Goal: Information Seeking & Learning: Compare options

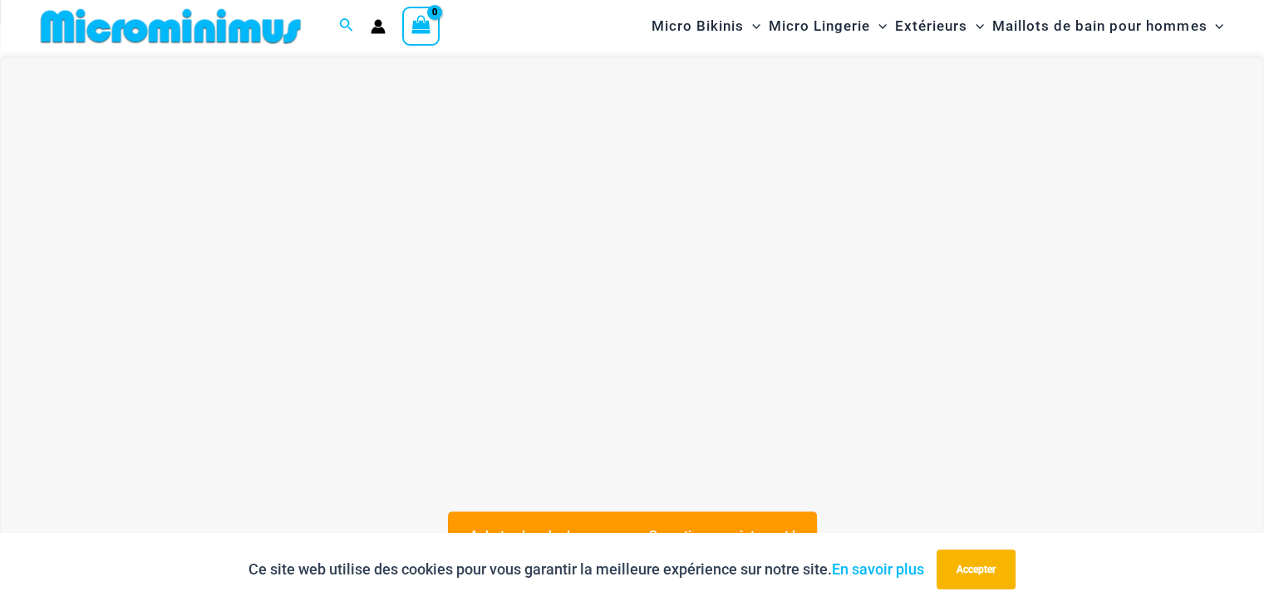
scroll to position [567, 0]
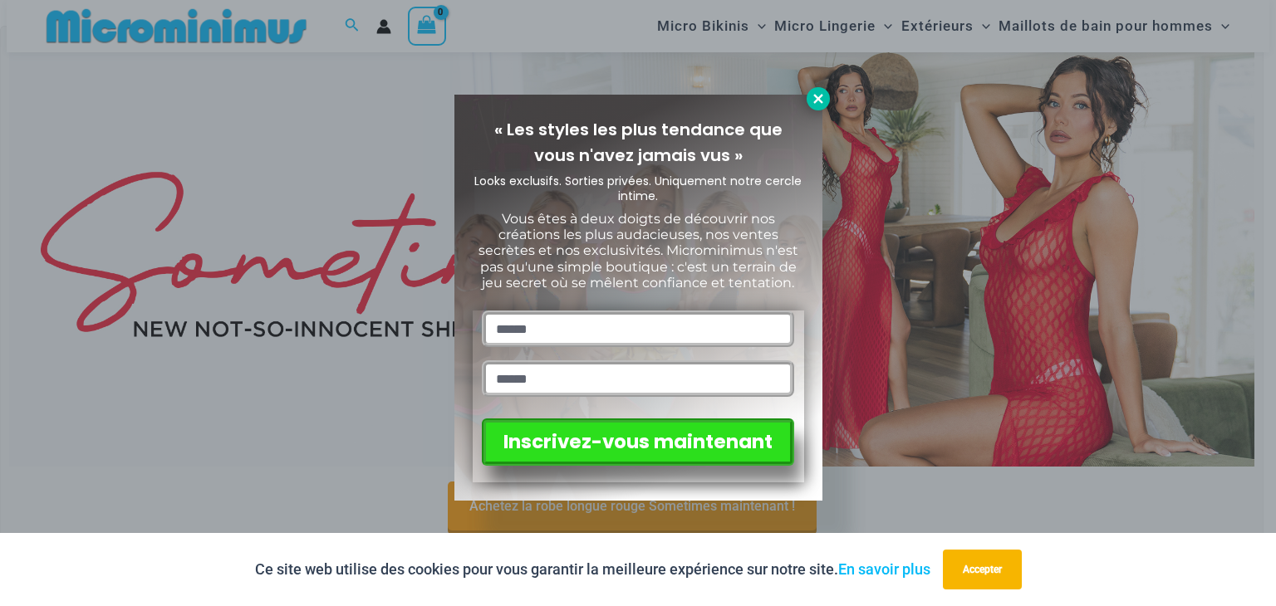
click at [812, 96] on icon at bounding box center [818, 98] width 15 height 15
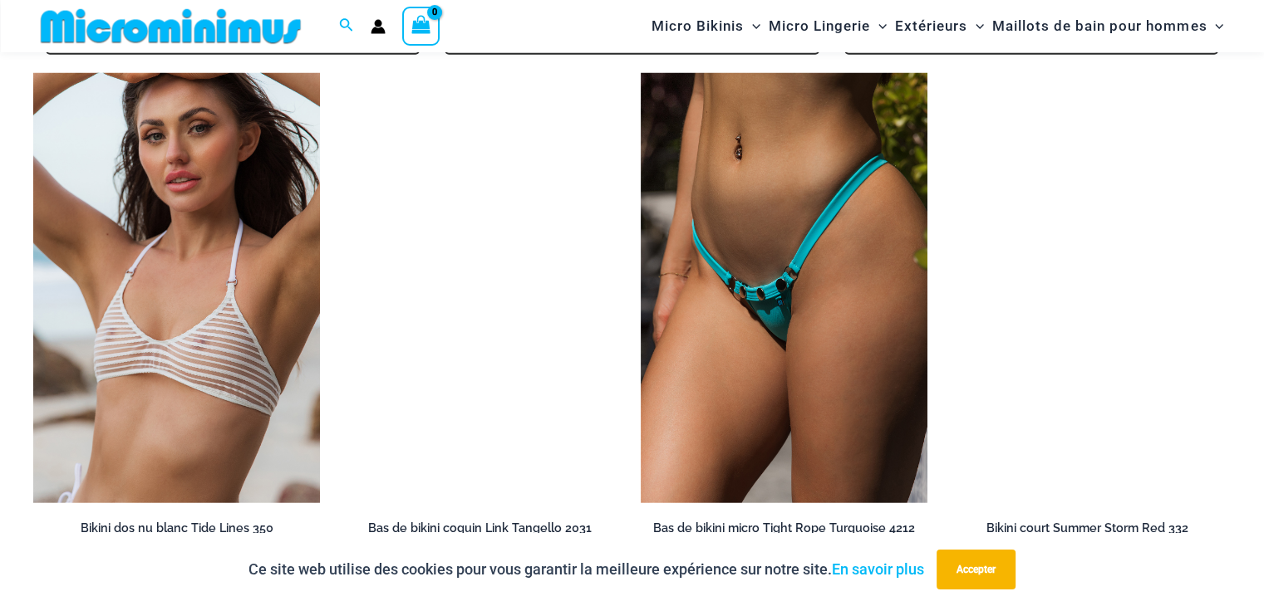
scroll to position [4140, 0]
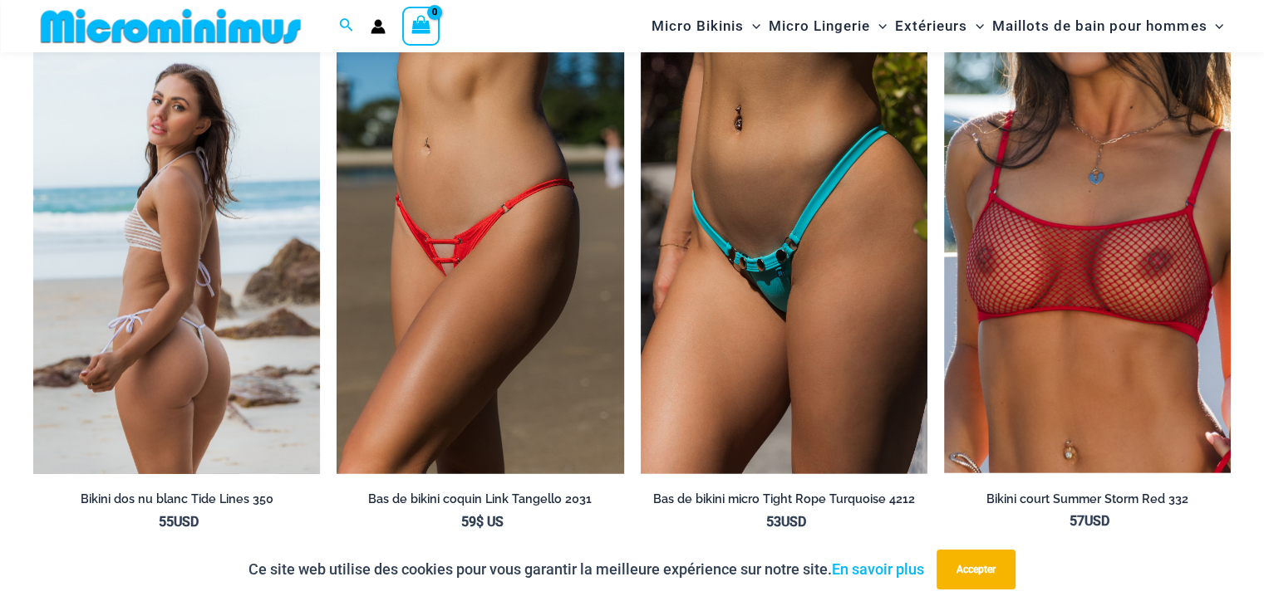
click at [235, 326] on img at bounding box center [176, 259] width 287 height 430
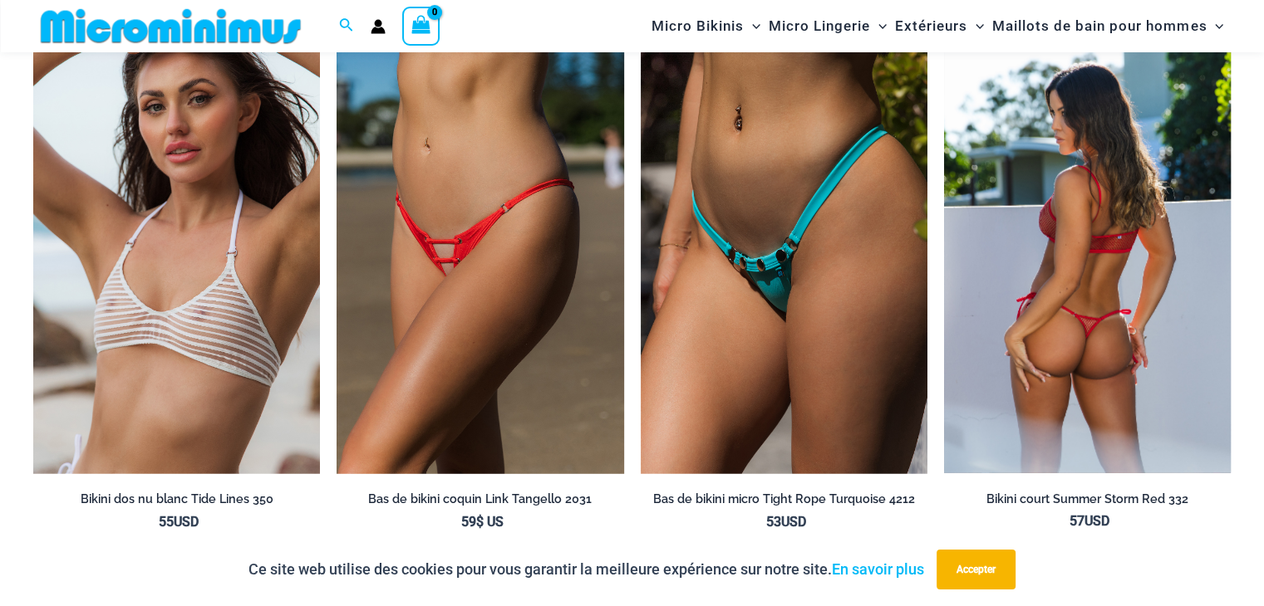
click at [1149, 413] on img at bounding box center [1087, 259] width 287 height 430
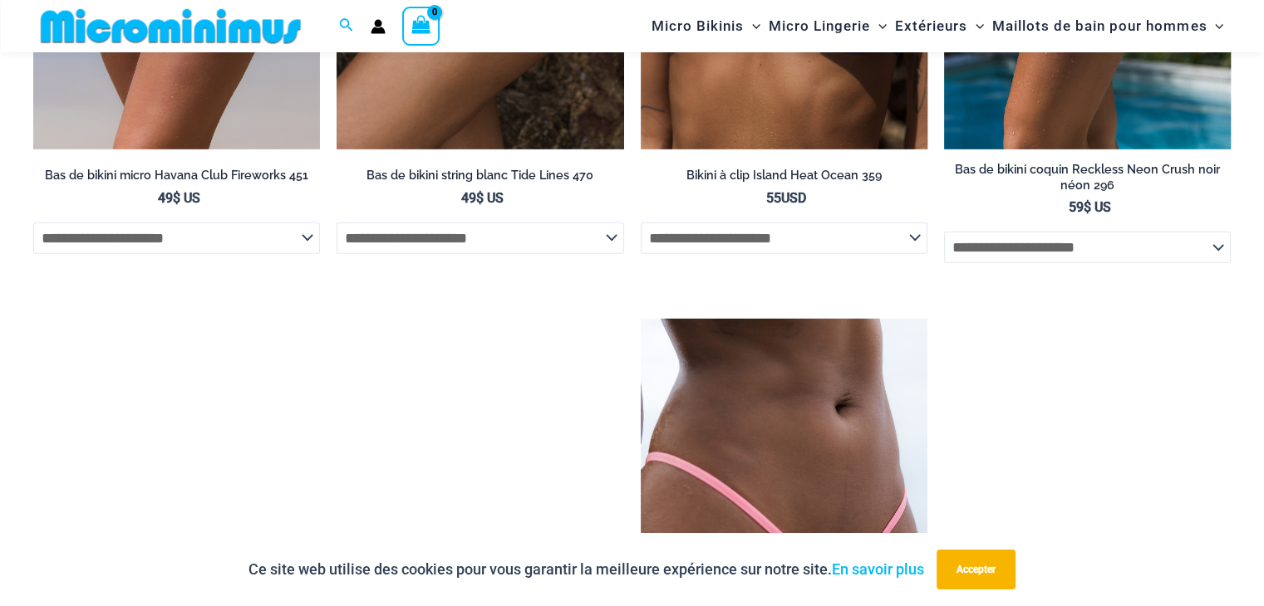
scroll to position [5303, 0]
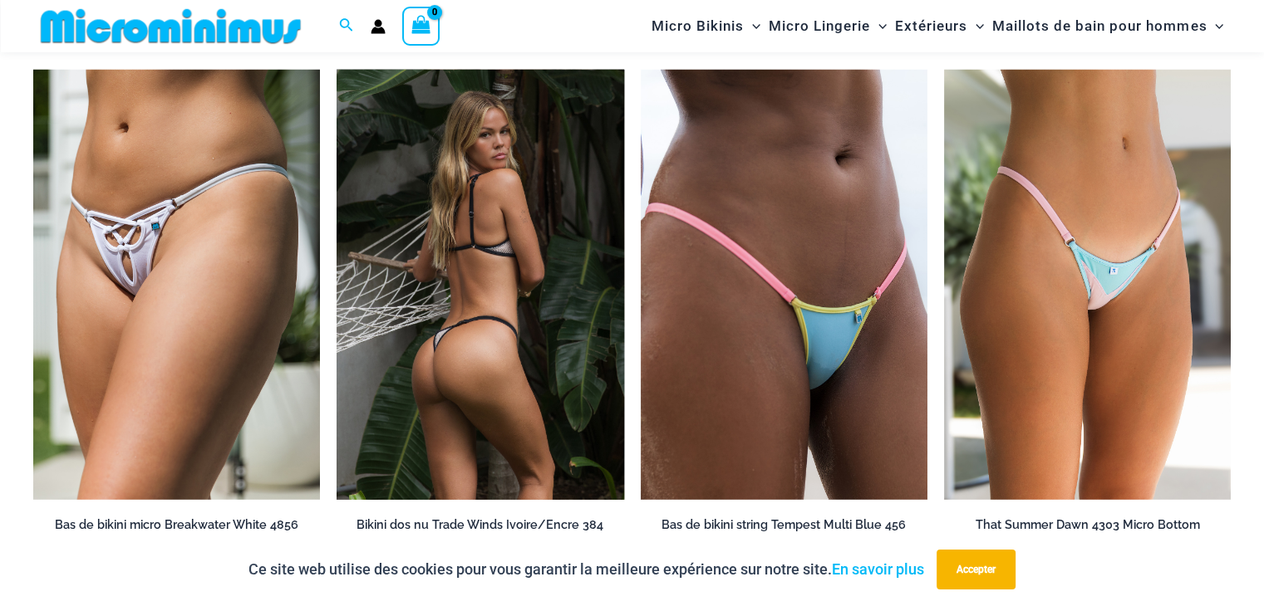
click at [516, 363] on img at bounding box center [479, 285] width 287 height 430
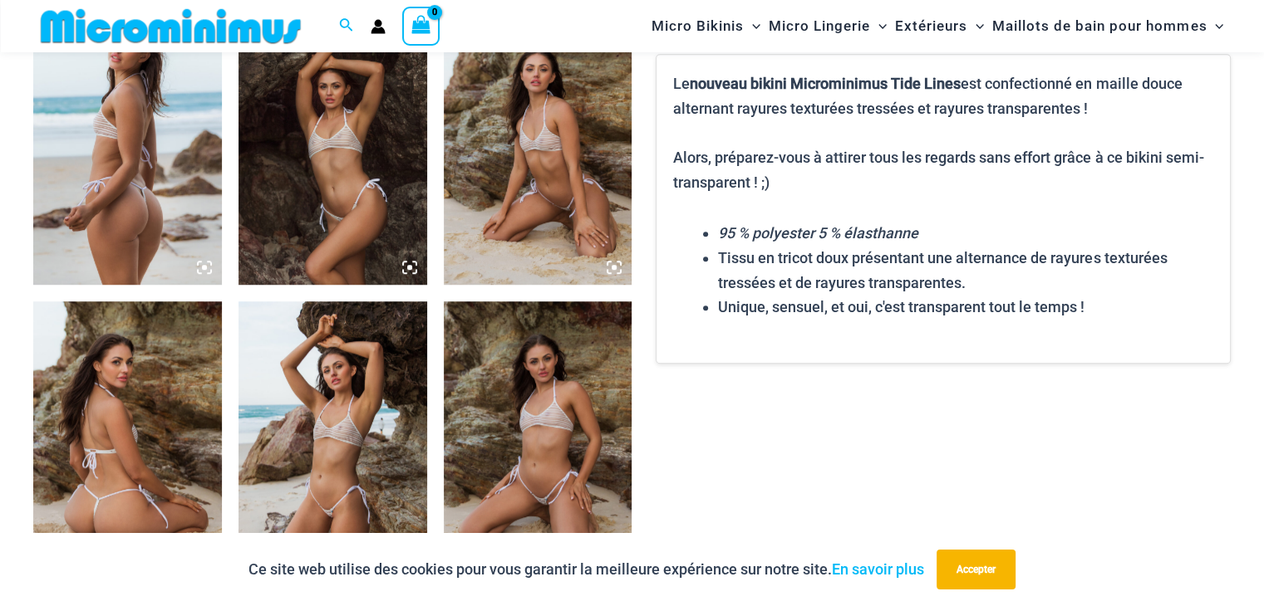
scroll to position [1246, 0]
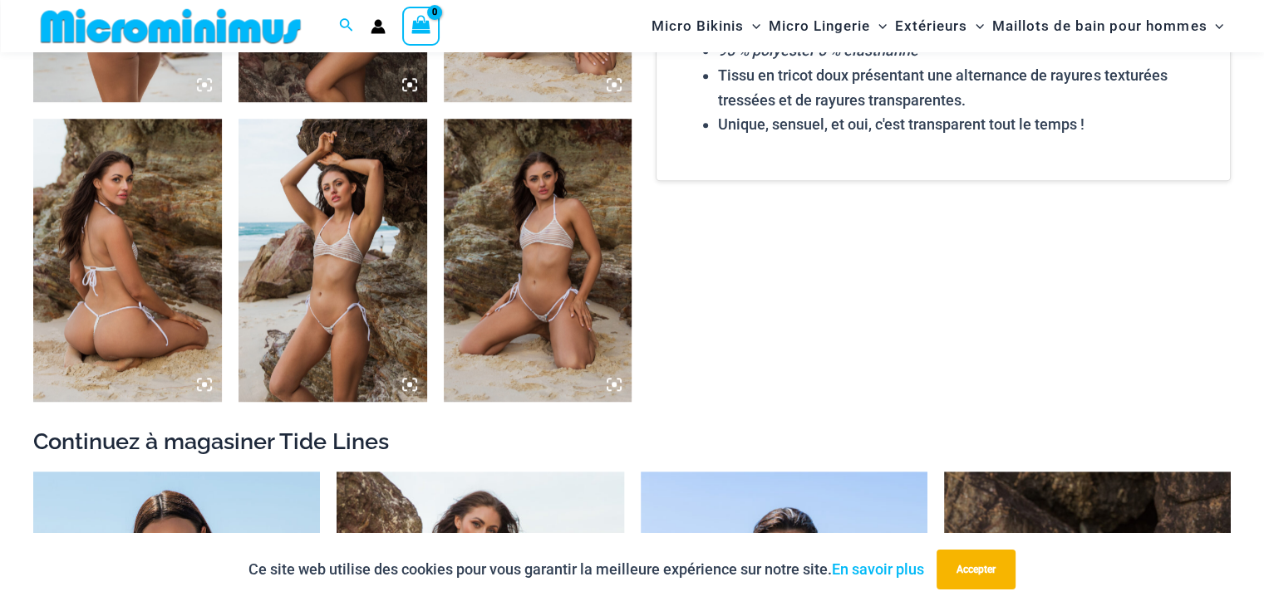
click at [321, 317] on img at bounding box center [332, 260] width 189 height 282
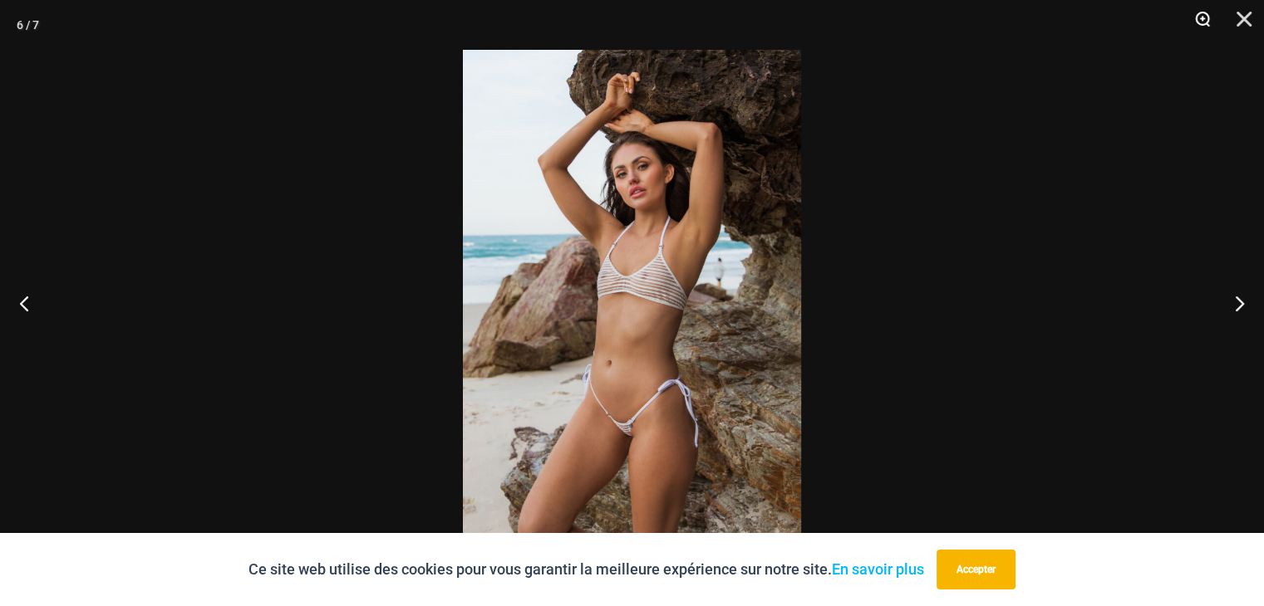
click at [1200, 17] on button "Zoom" at bounding box center [1197, 25] width 42 height 50
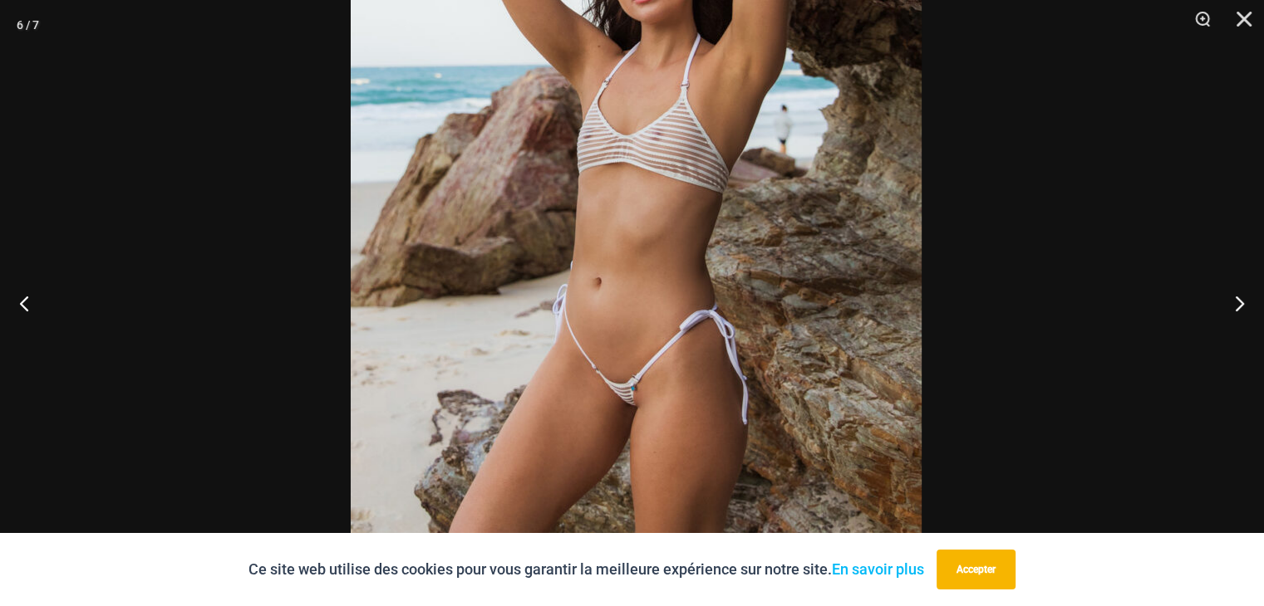
click at [739, 269] on img at bounding box center [636, 181] width 571 height 856
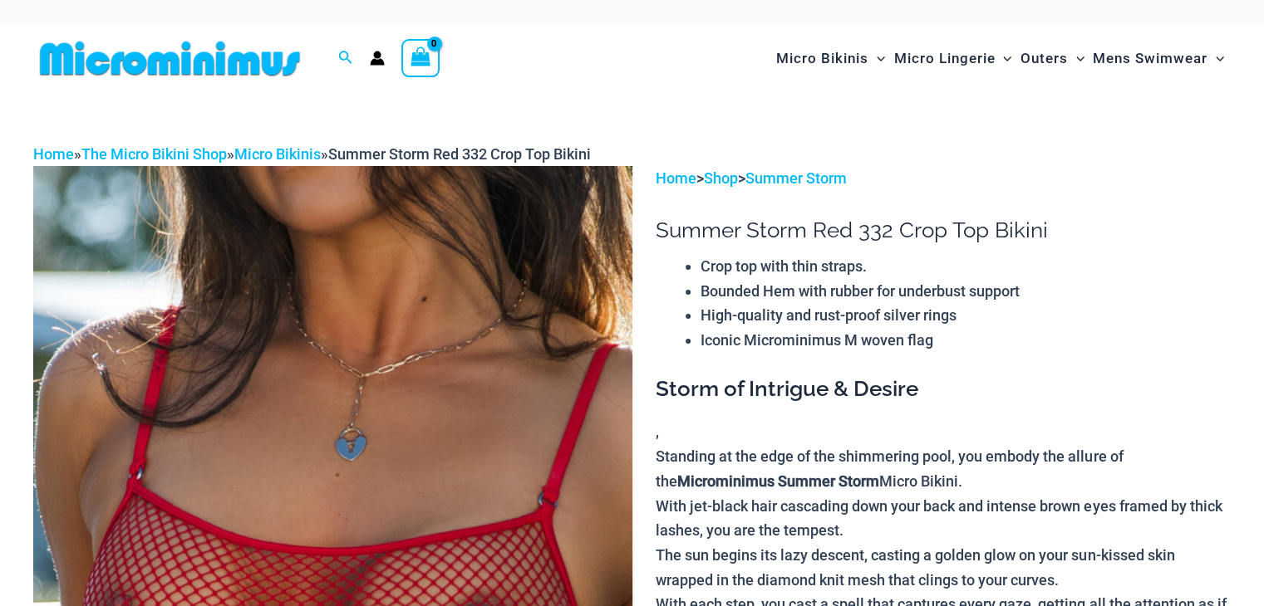
scroll to position [93, 0]
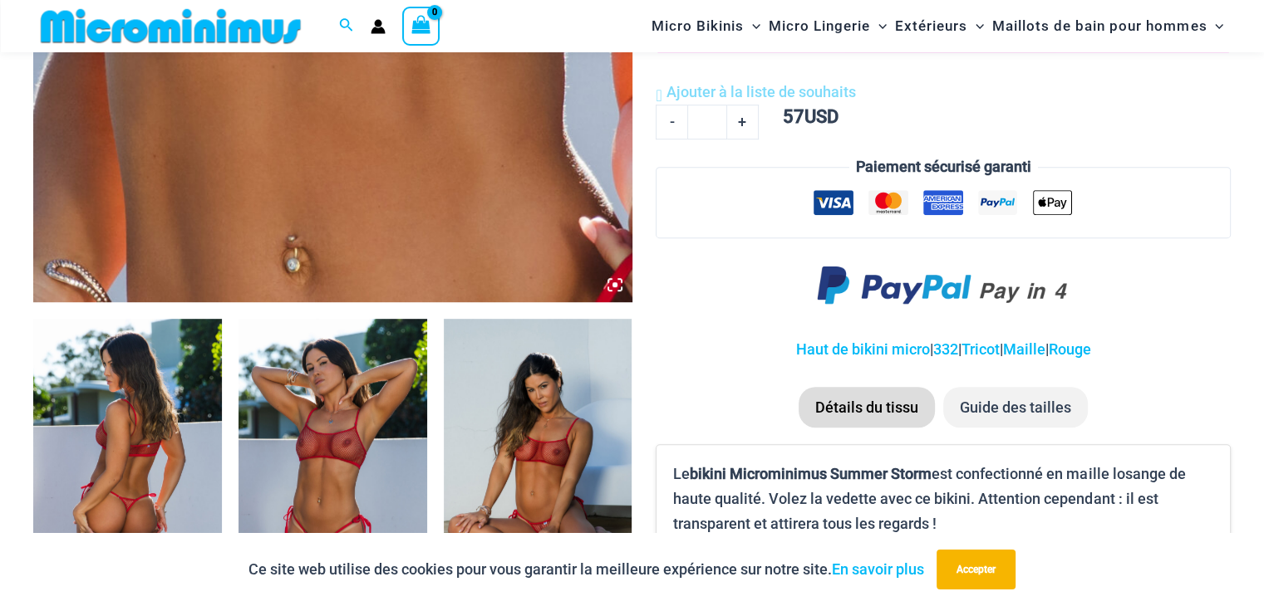
click at [338, 474] on img at bounding box center [332, 460] width 189 height 282
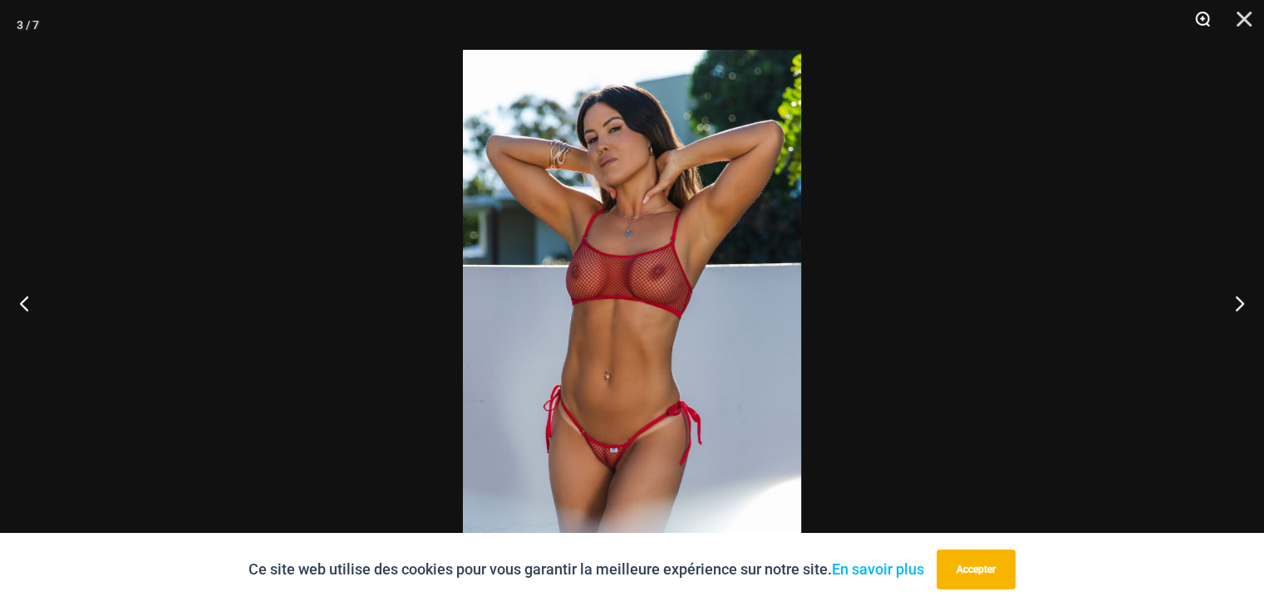
click at [1199, 14] on button "Zoom" at bounding box center [1197, 25] width 42 height 50
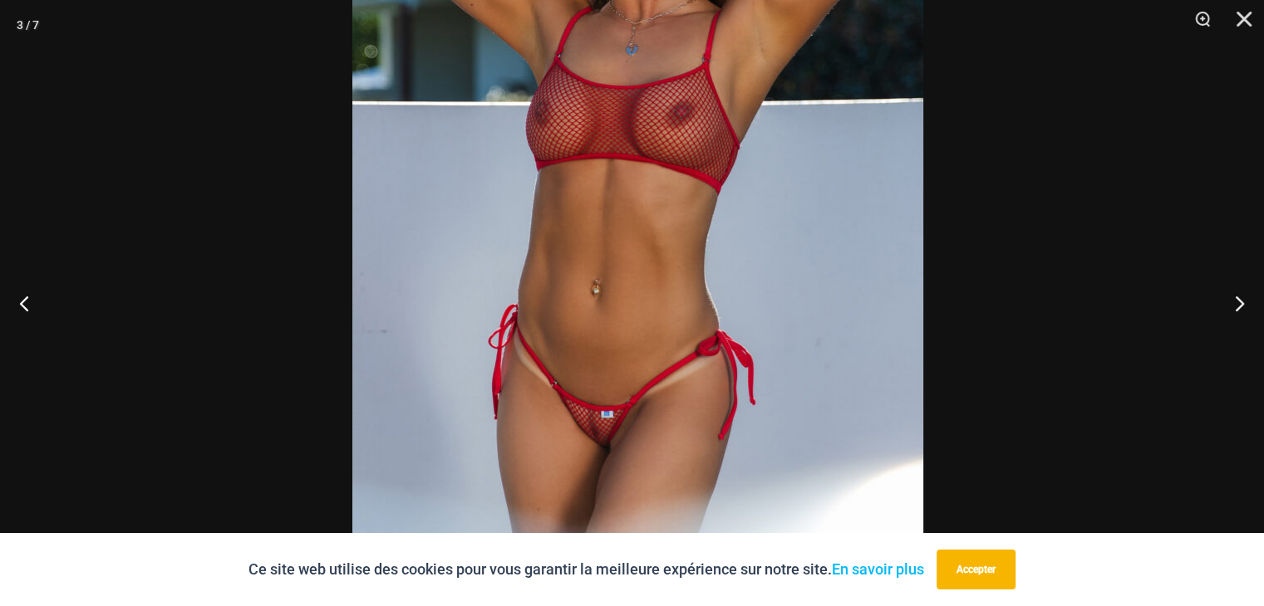
click at [548, 235] on img at bounding box center [637, 166] width 571 height 856
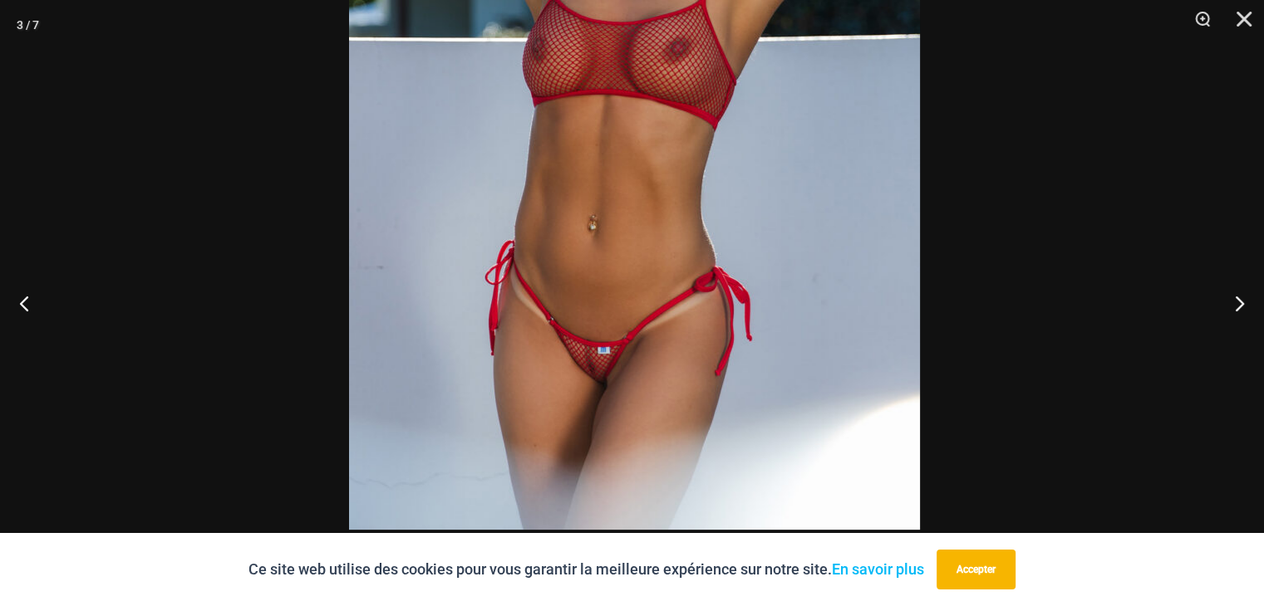
click at [669, 311] on img at bounding box center [634, 102] width 571 height 856
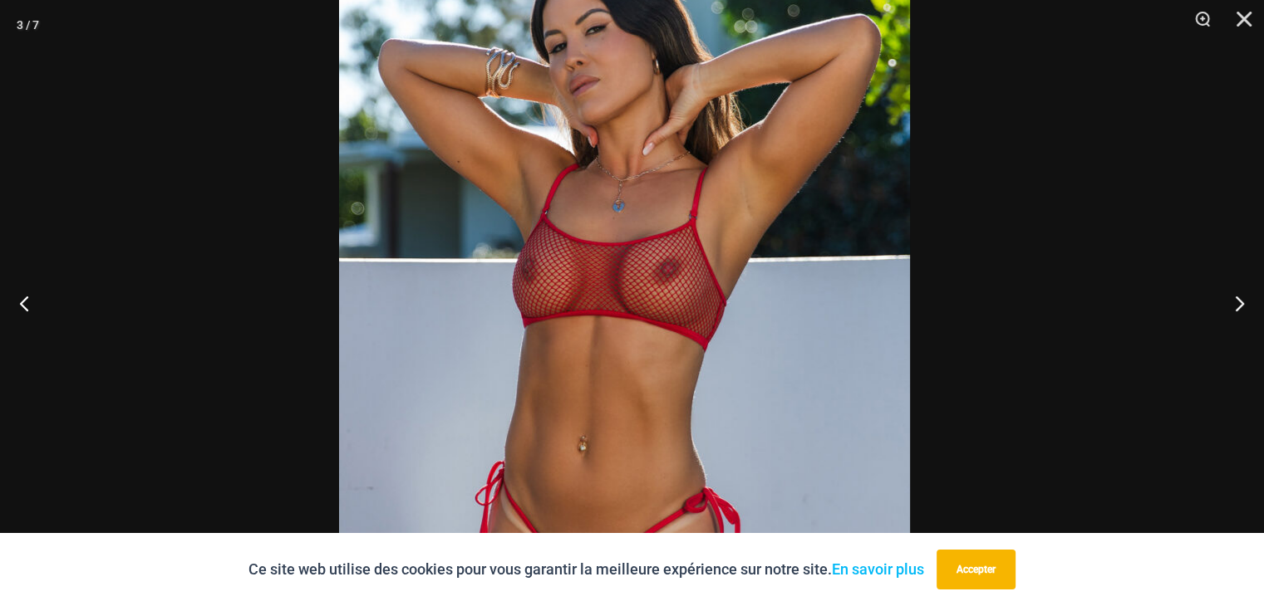
click at [651, 478] on img at bounding box center [624, 323] width 571 height 856
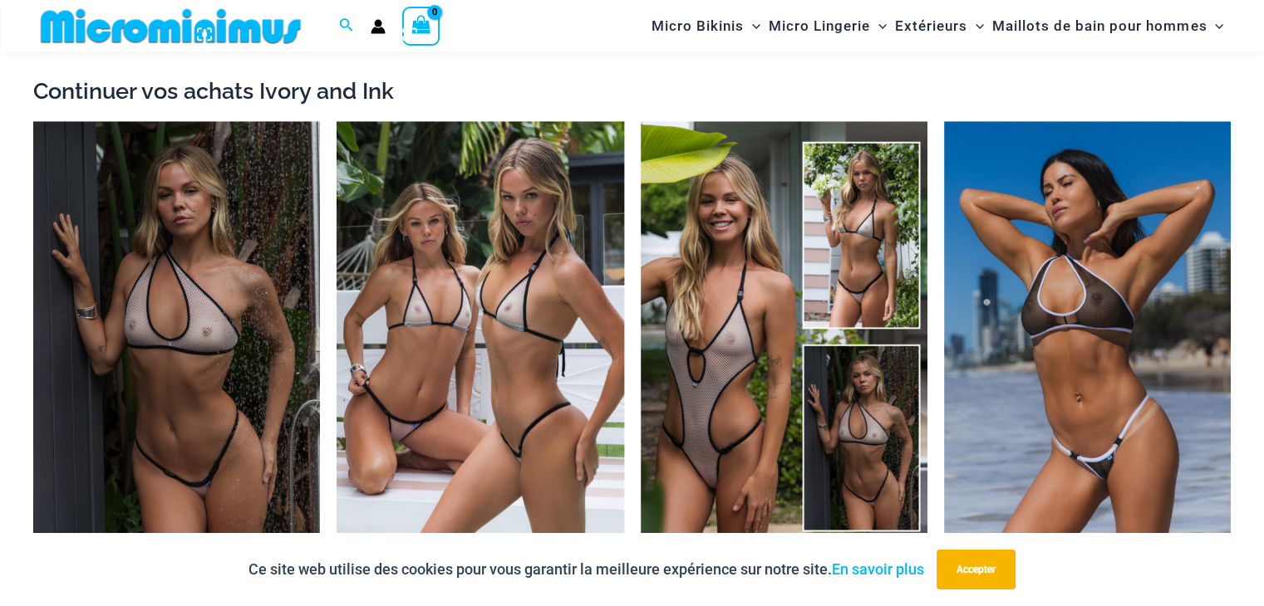
scroll to position [1987, 0]
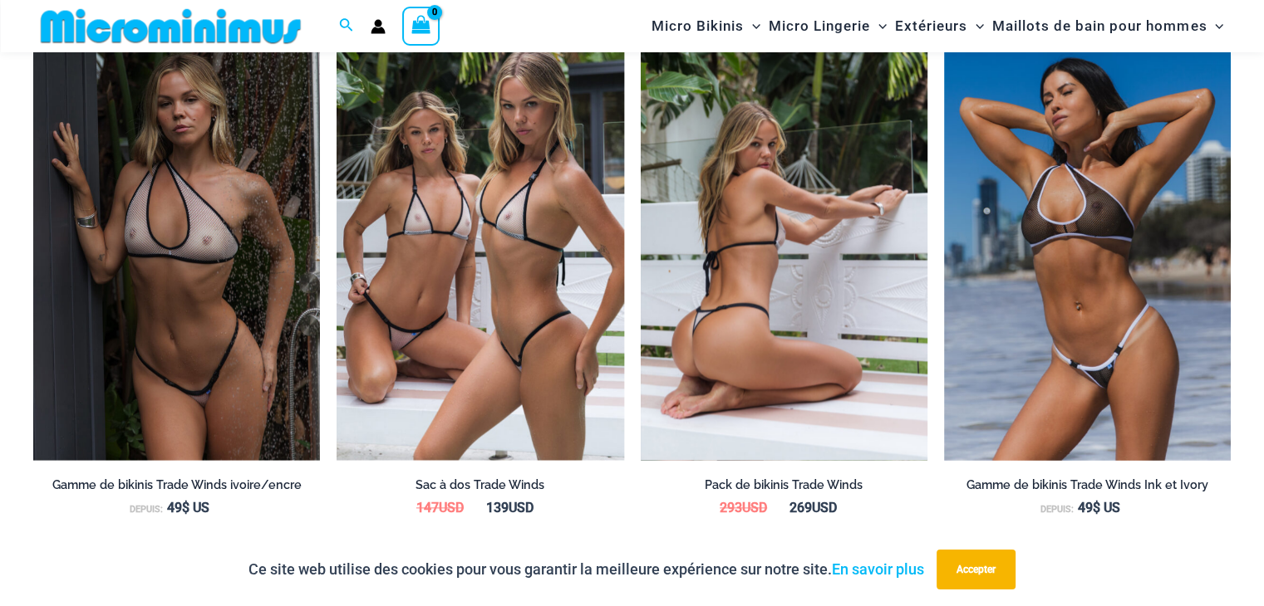
click at [730, 341] on img at bounding box center [784, 245] width 287 height 430
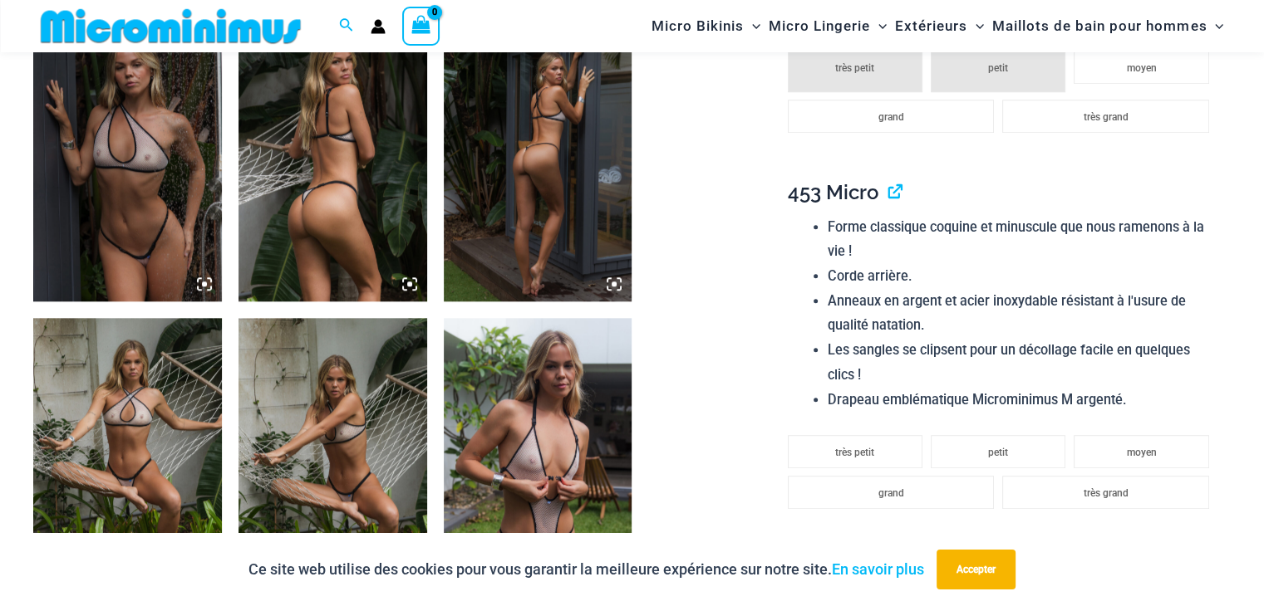
scroll to position [1646, 0]
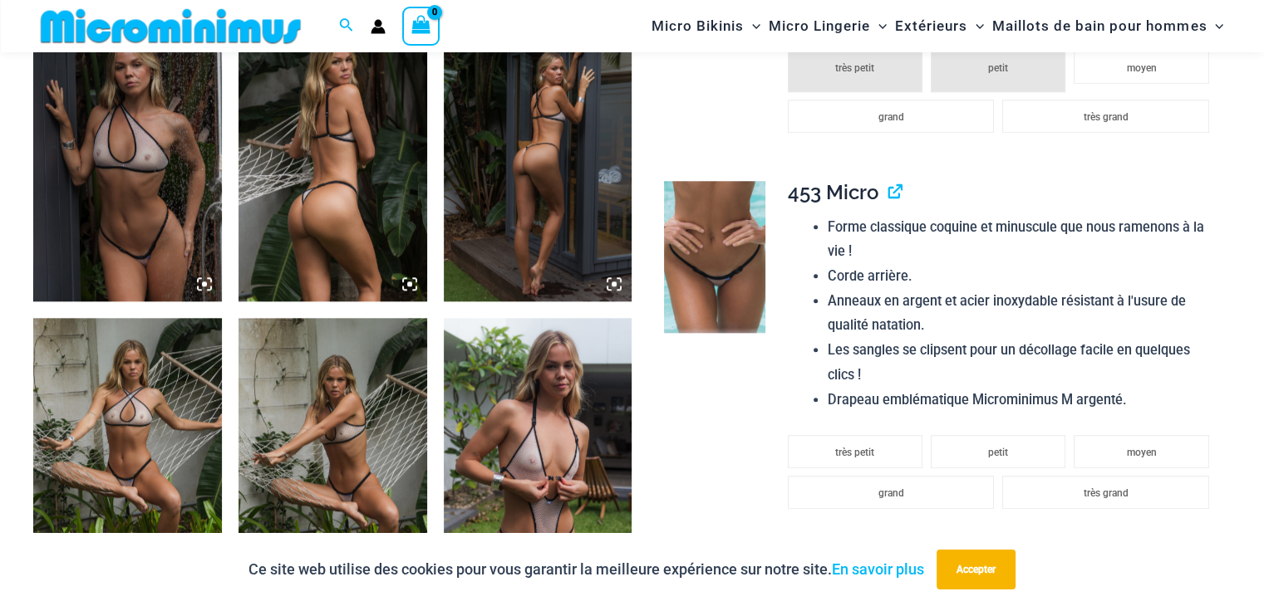
click at [556, 484] on img at bounding box center [538, 459] width 189 height 282
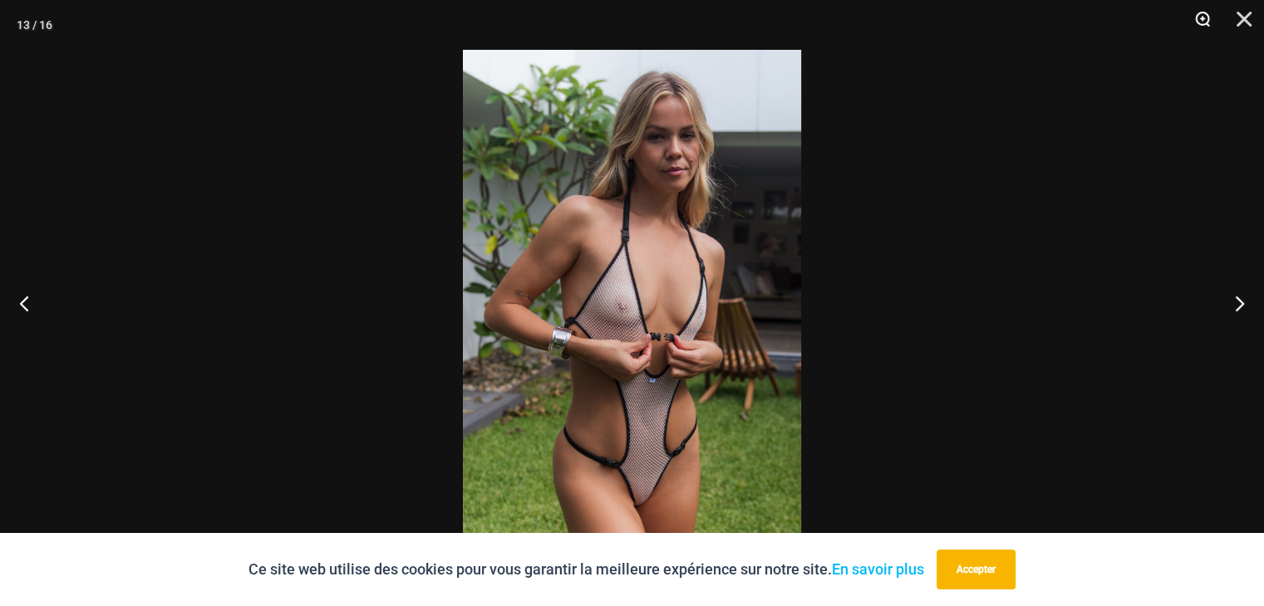
click at [1198, 18] on button "Zoom" at bounding box center [1197, 25] width 42 height 50
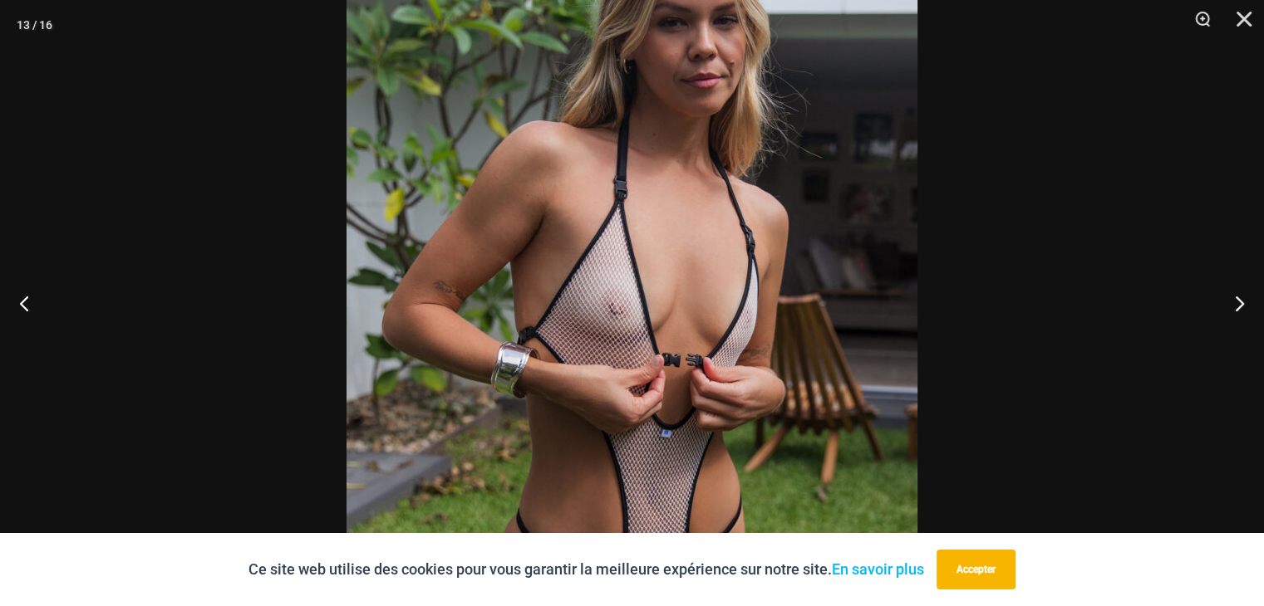
click at [659, 191] on img at bounding box center [631, 303] width 571 height 856
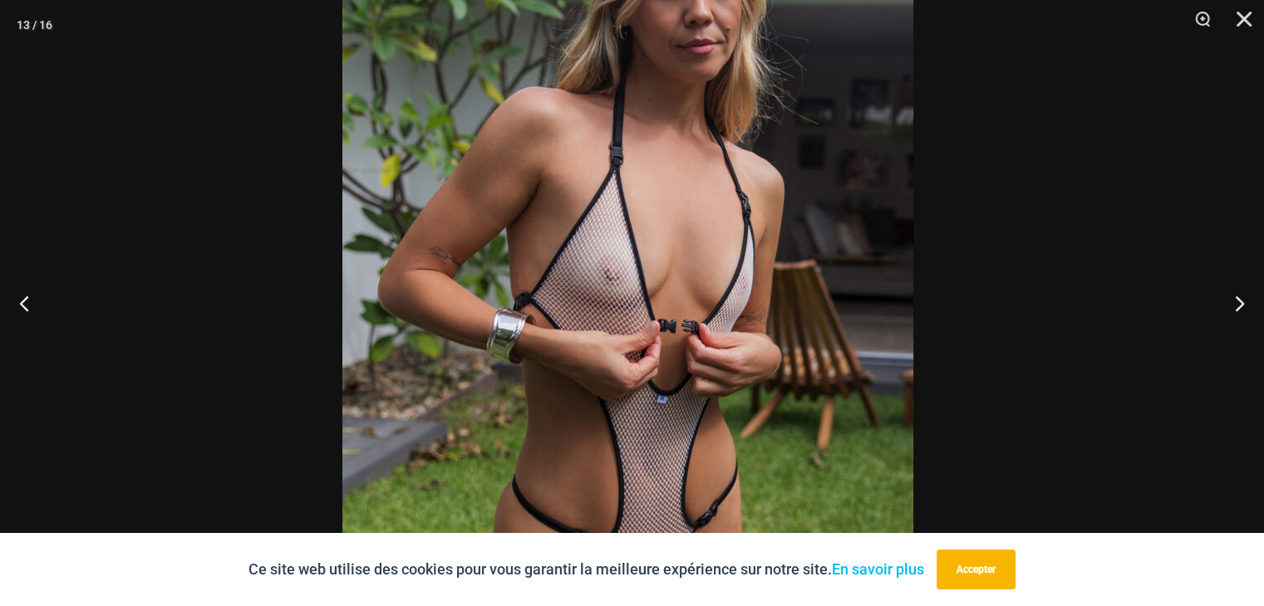
click at [660, 426] on img at bounding box center [627, 269] width 571 height 856
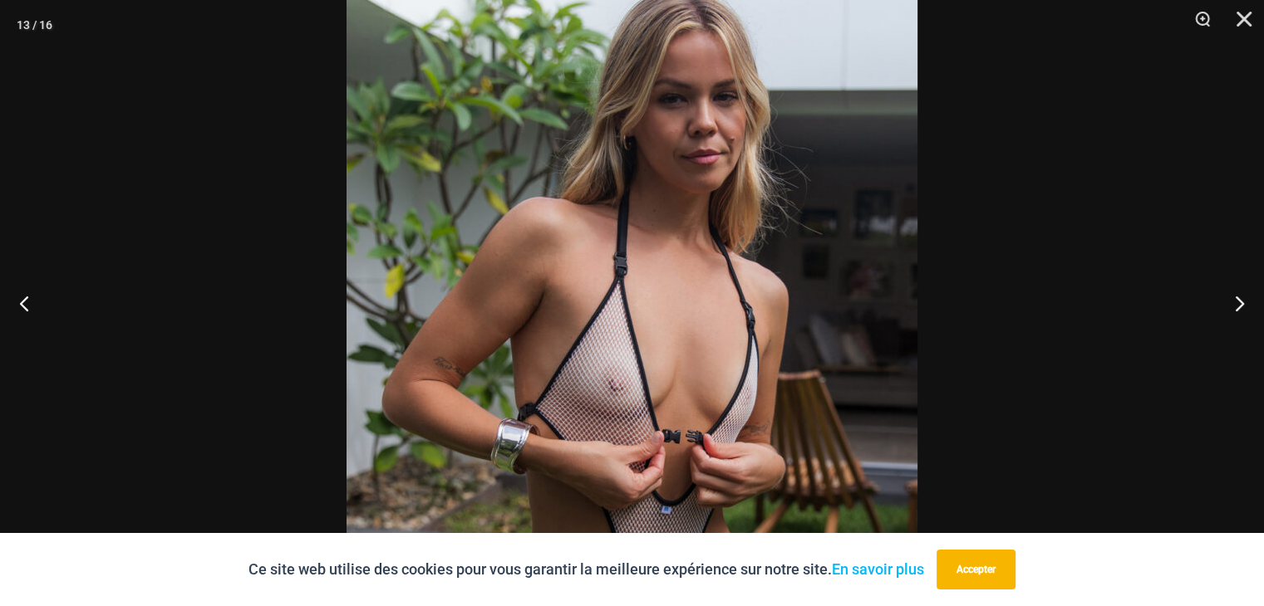
click at [688, 306] on img at bounding box center [631, 380] width 571 height 856
